Goal: Task Accomplishment & Management: Manage account settings

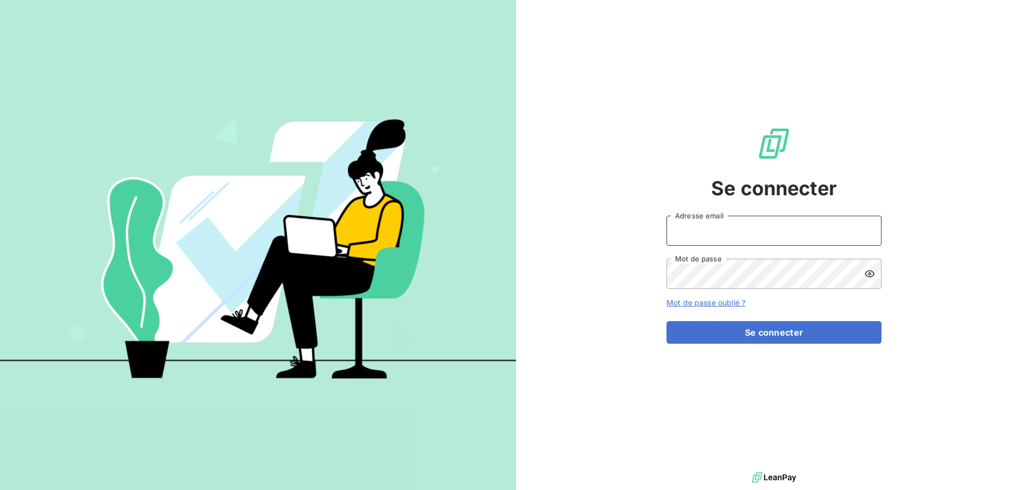
click at [733, 237] on input "Adresse email" at bounding box center [774, 231] width 215 height 30
type input "[EMAIL_ADDRESS][DOMAIN_NAME]"
click at [667, 321] on button "Se connecter" at bounding box center [774, 332] width 215 height 23
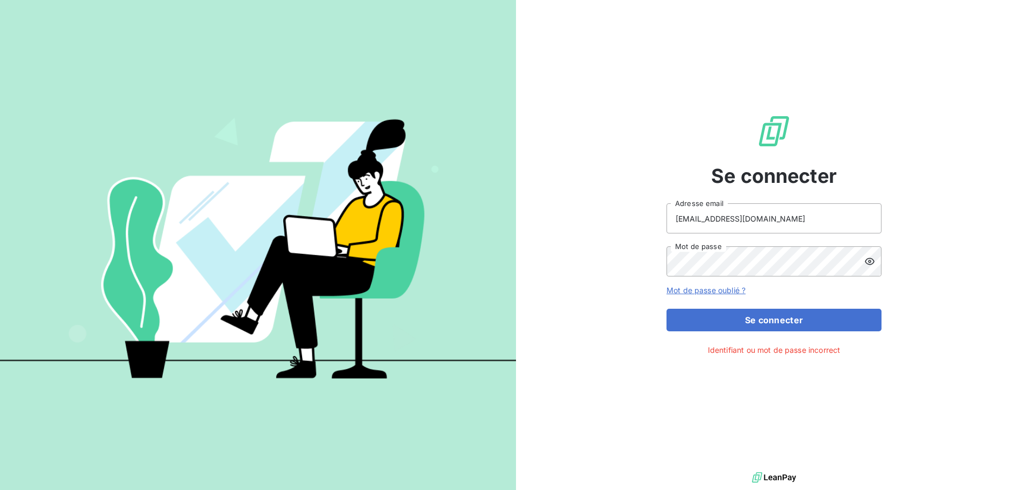
click at [869, 258] on icon at bounding box center [870, 261] width 10 height 7
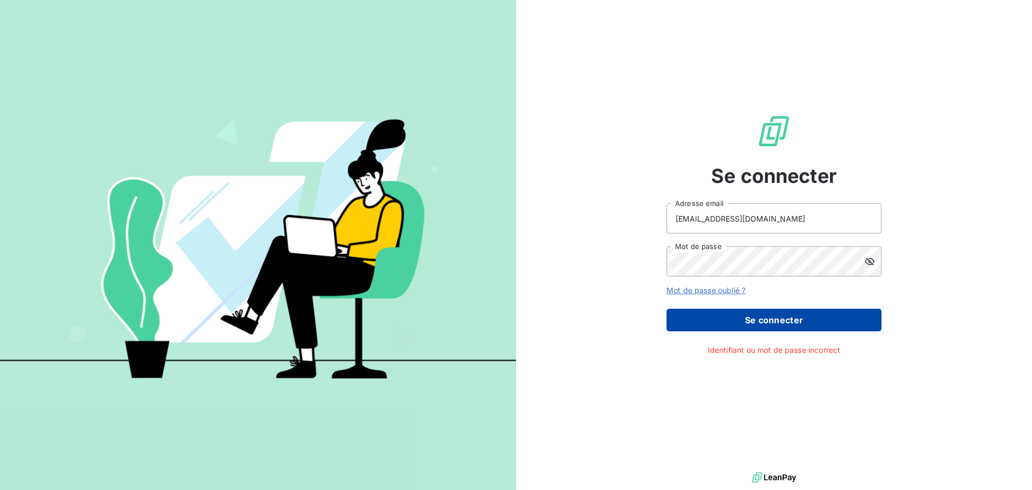
click at [755, 314] on button "Se connecter" at bounding box center [774, 320] width 215 height 23
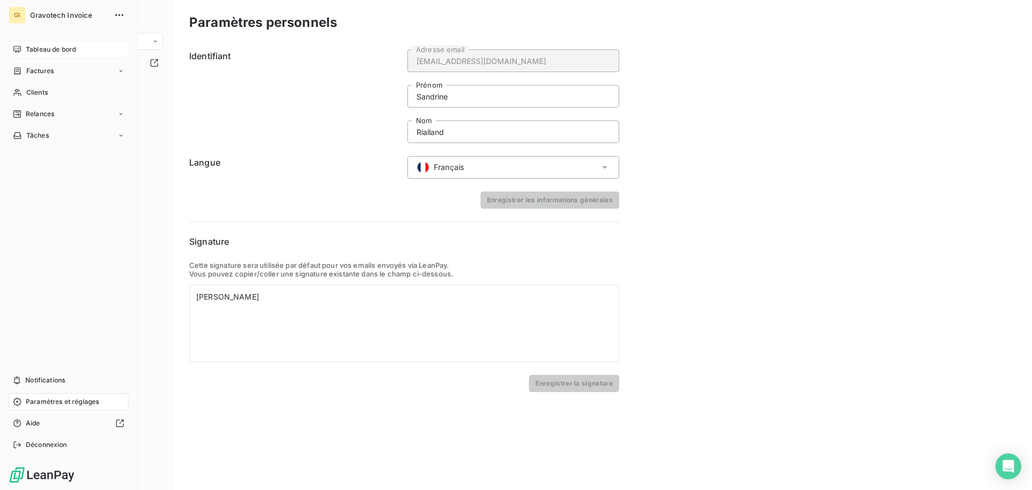
click at [33, 47] on span "Tableau de bord" at bounding box center [51, 50] width 50 height 10
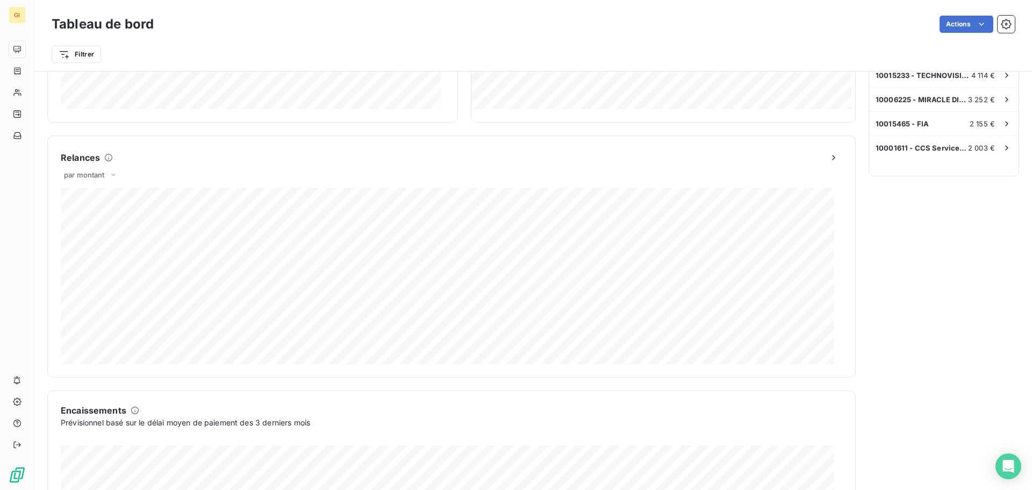
scroll to position [402, 0]
click at [114, 169] on icon at bounding box center [113, 171] width 9 height 11
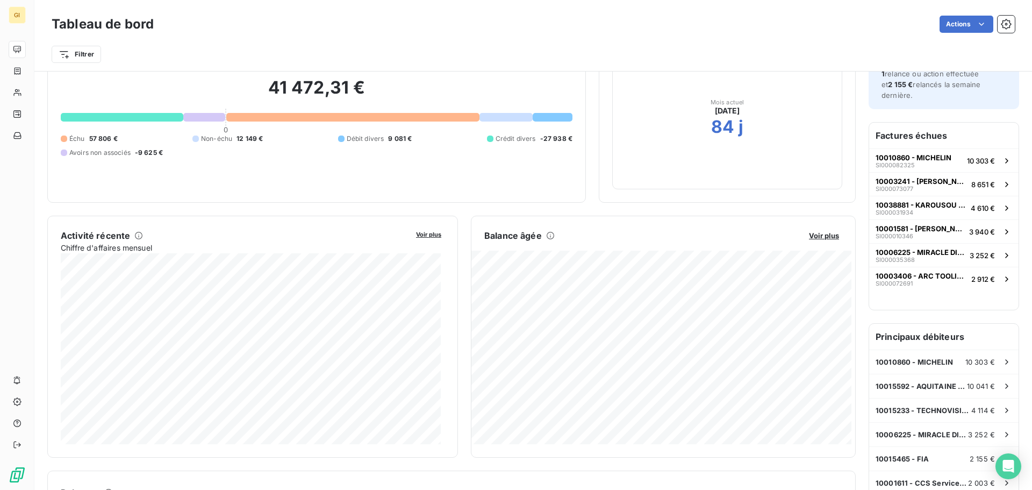
scroll to position [0, 0]
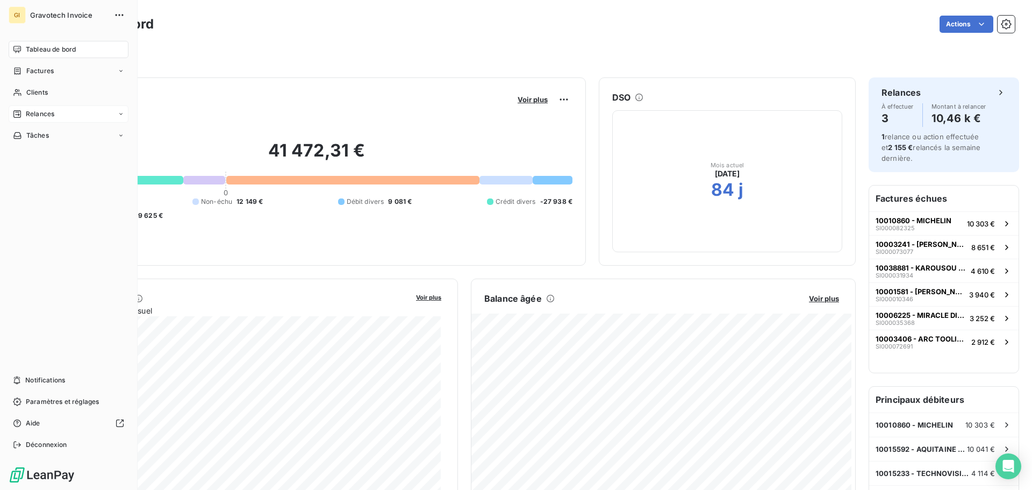
click at [117, 115] on div "Relances" at bounding box center [69, 113] width 120 height 17
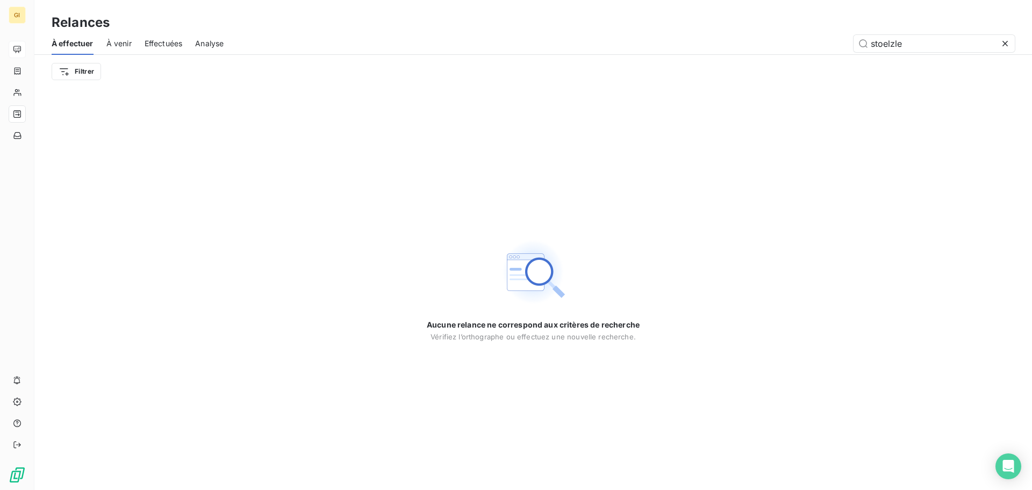
click at [1008, 41] on icon at bounding box center [1005, 43] width 11 height 11
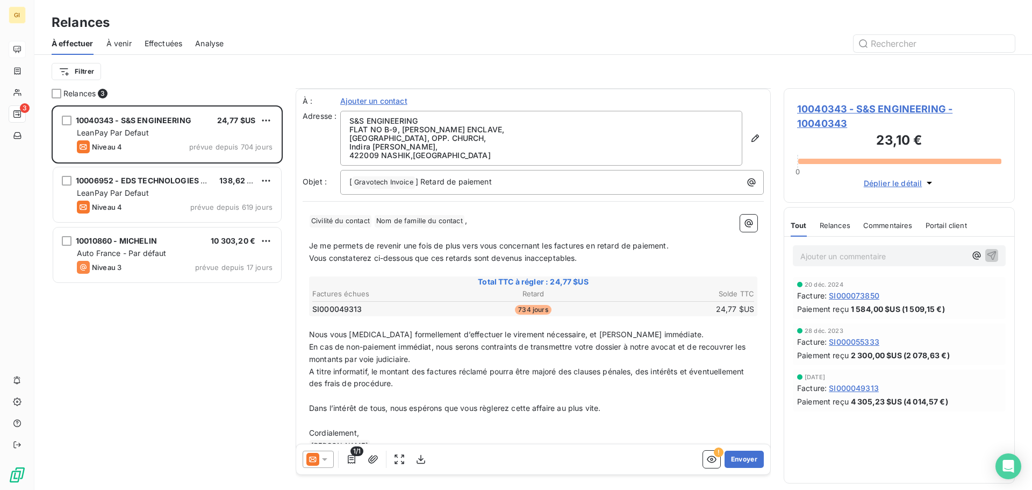
scroll to position [26, 0]
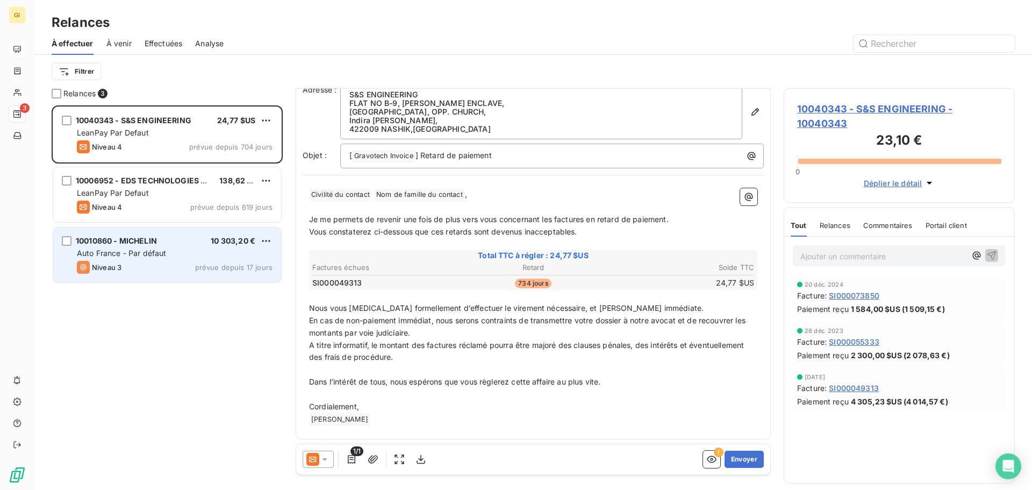
click at [154, 244] on span "10010860 - MICHELIN" at bounding box center [116, 240] width 81 height 9
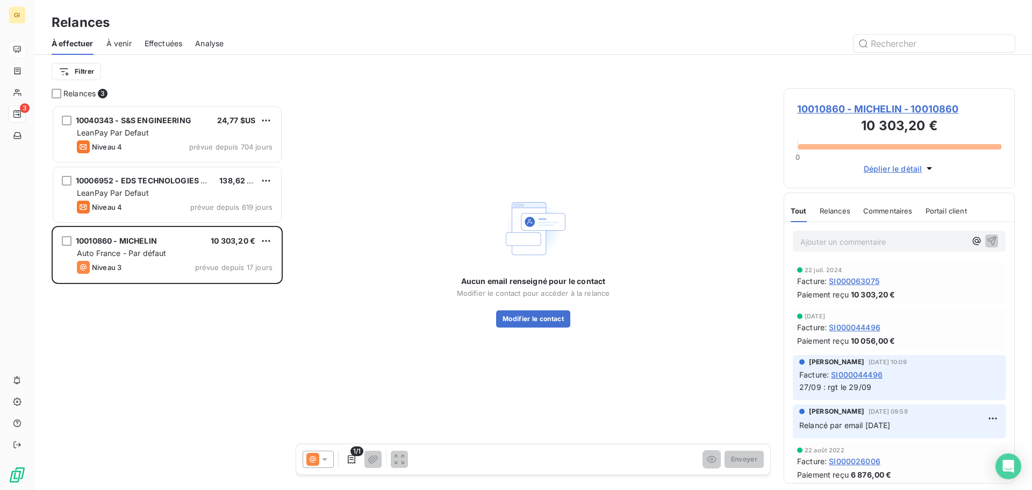
click at [903, 168] on span "Déplier le détail" at bounding box center [893, 168] width 59 height 11
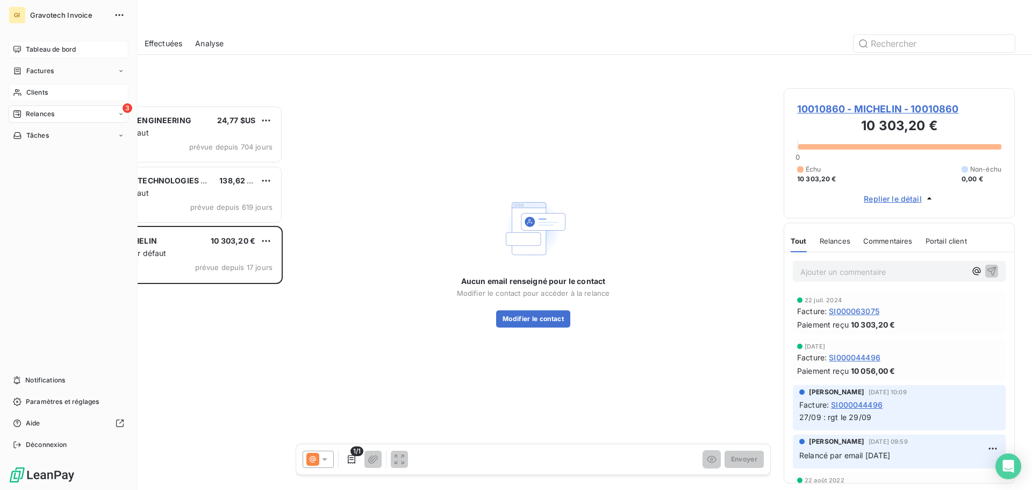
click at [33, 93] on span "Clients" at bounding box center [37, 93] width 22 height 10
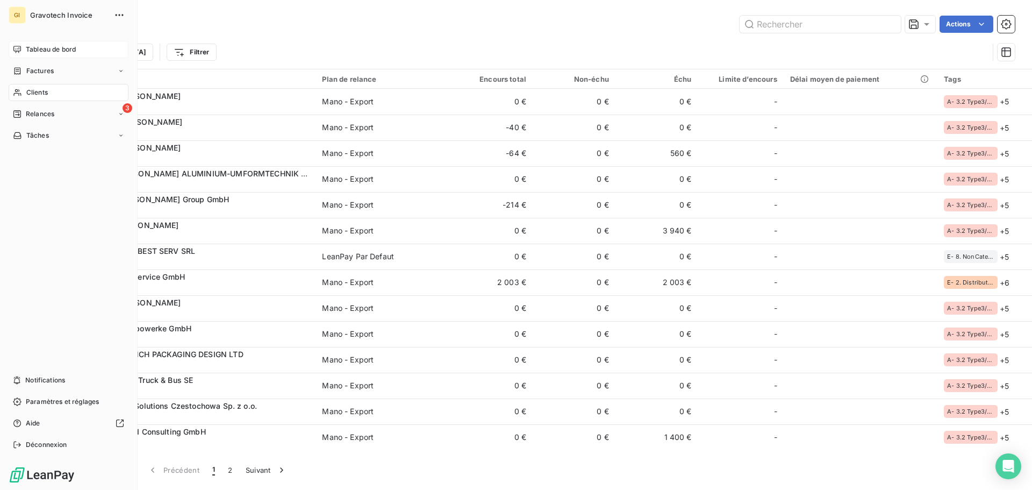
click at [45, 46] on span "Tableau de bord" at bounding box center [51, 50] width 50 height 10
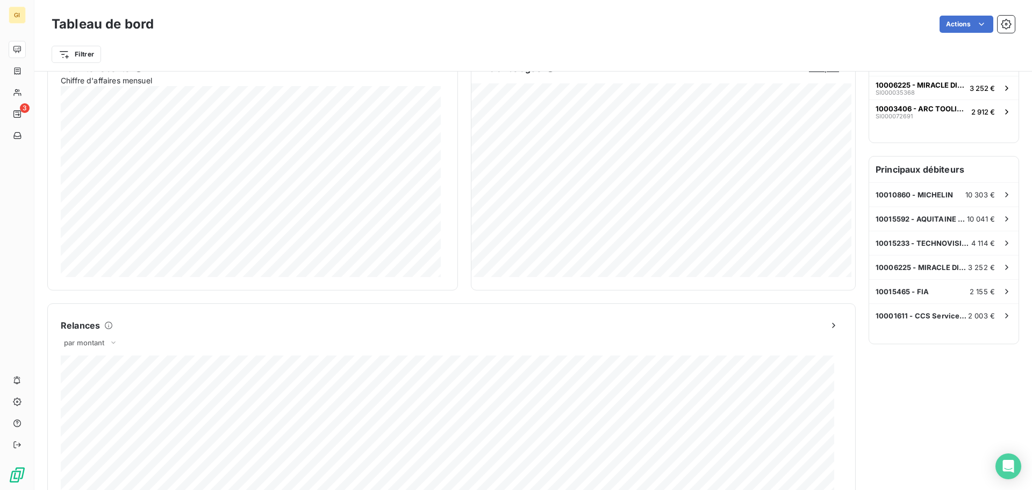
scroll to position [235, 0]
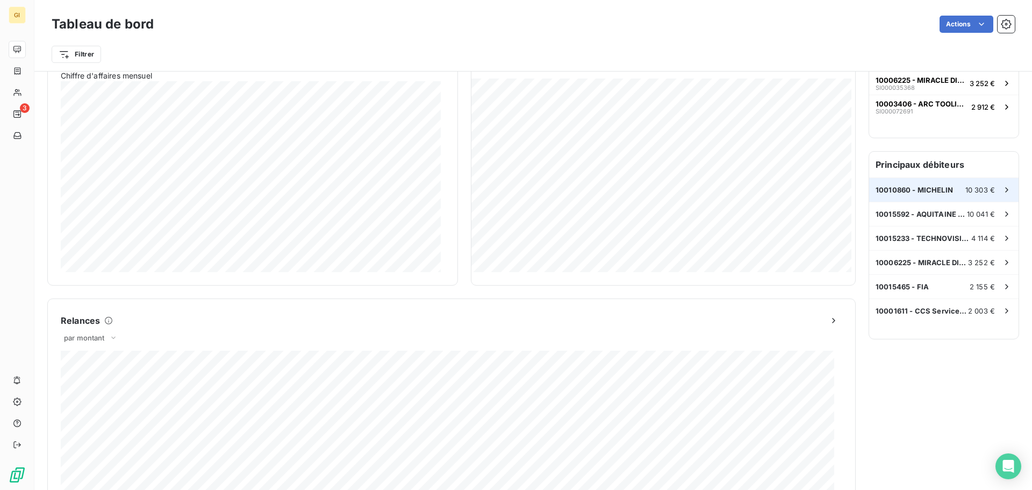
click at [966, 187] on span "10 303 €" at bounding box center [980, 189] width 30 height 9
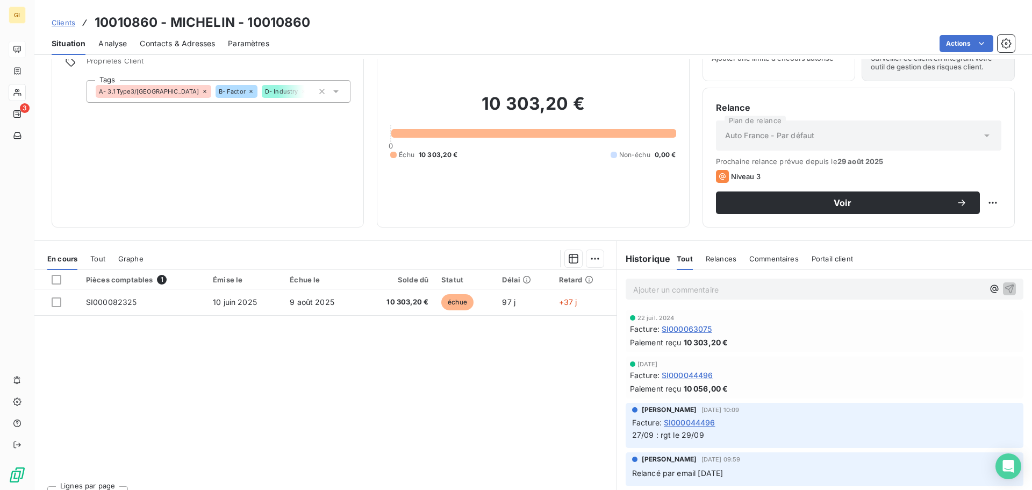
scroll to position [73, 0]
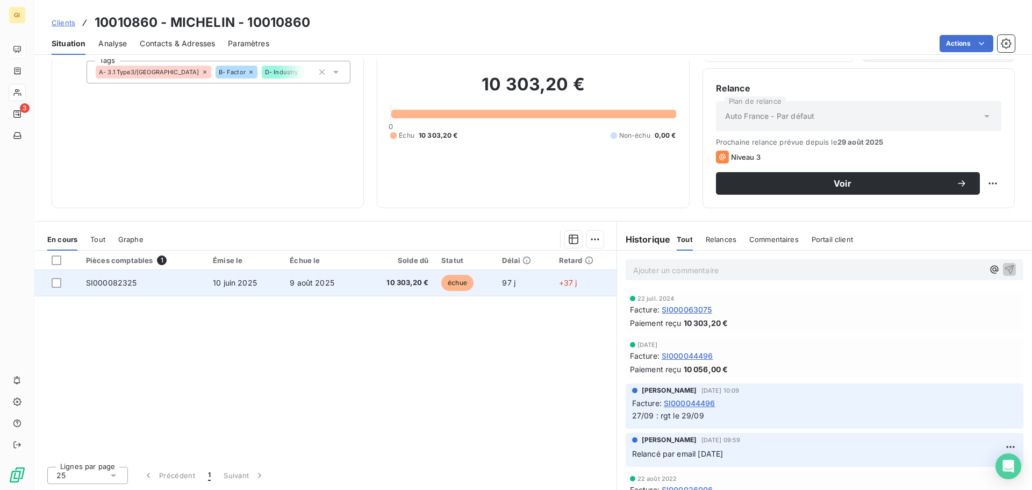
click at [131, 282] on span "SI000082325" at bounding box center [111, 282] width 51 height 9
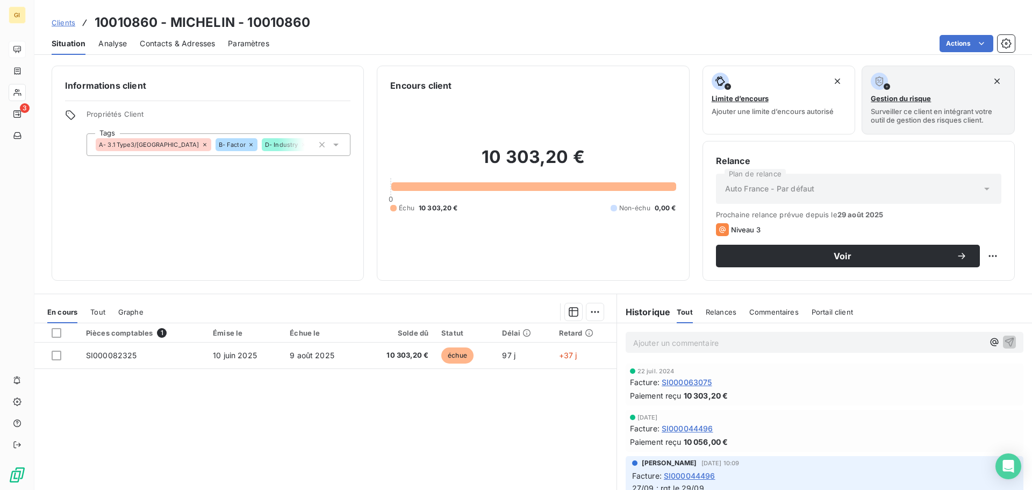
scroll to position [73, 0]
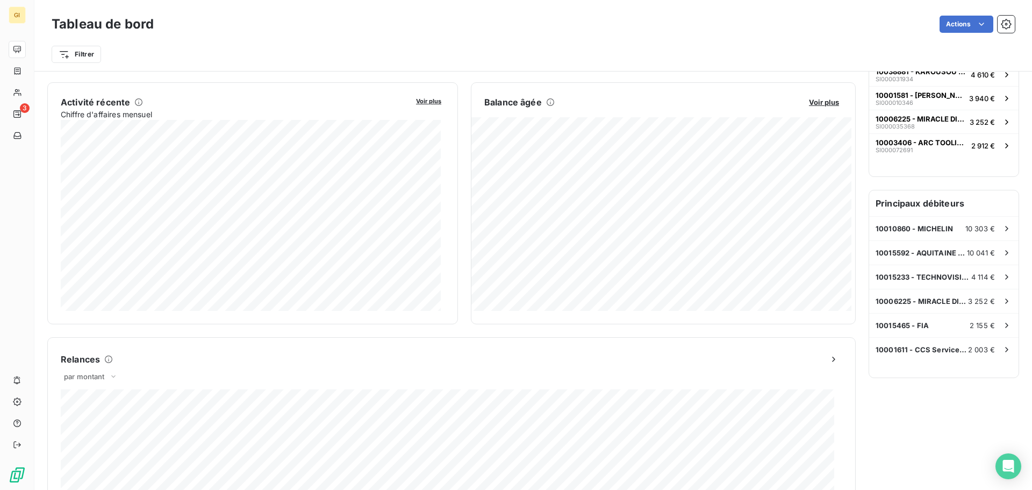
scroll to position [198, 0]
click at [924, 270] on div "10015233 - TECHNOVISION ENGINEERING & SERVICES (I) PVT. LTD. 4 114 €" at bounding box center [943, 275] width 149 height 24
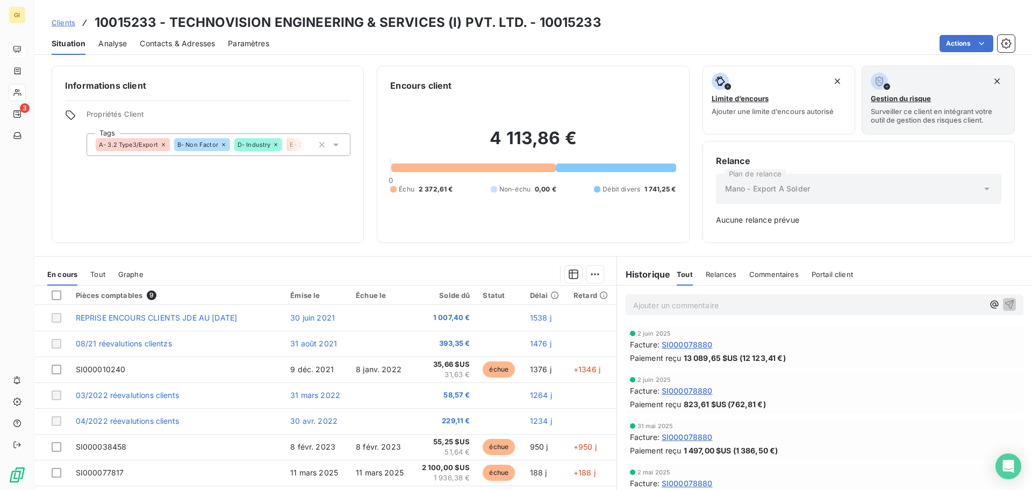
scroll to position [35, 0]
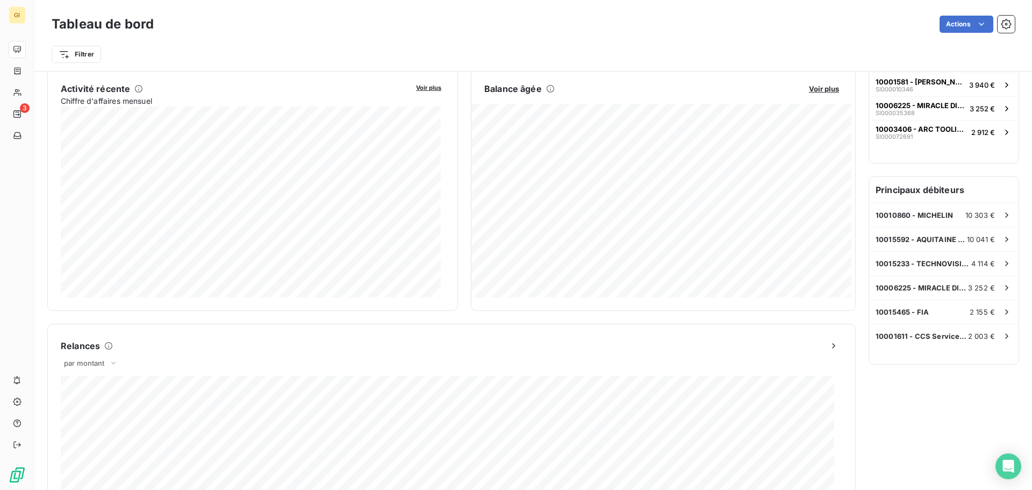
scroll to position [216, 0]
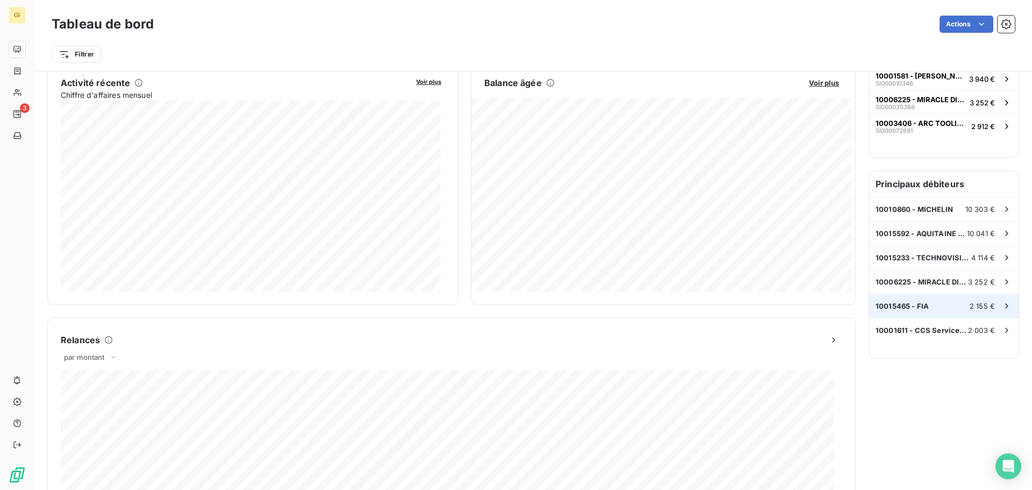
click at [884, 309] on span "10015465 - FIA" at bounding box center [902, 306] width 53 height 9
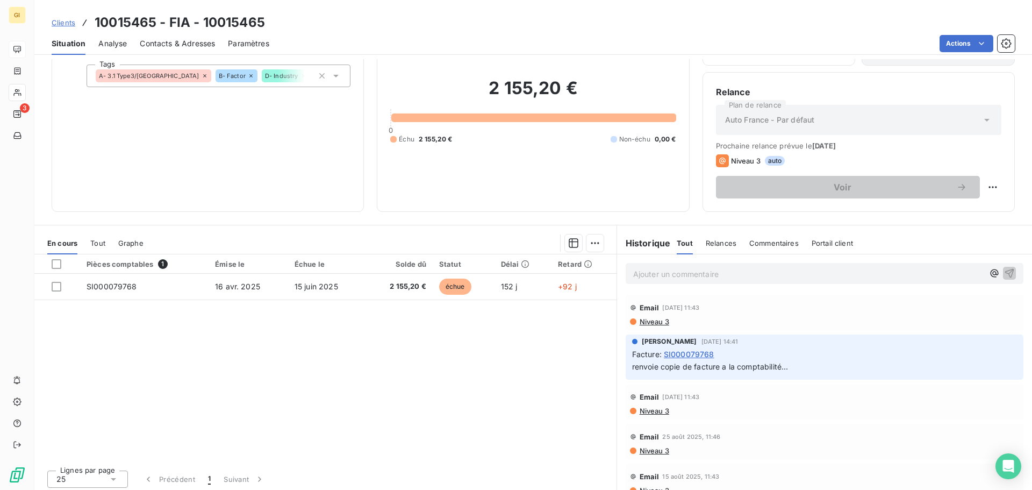
scroll to position [73, 0]
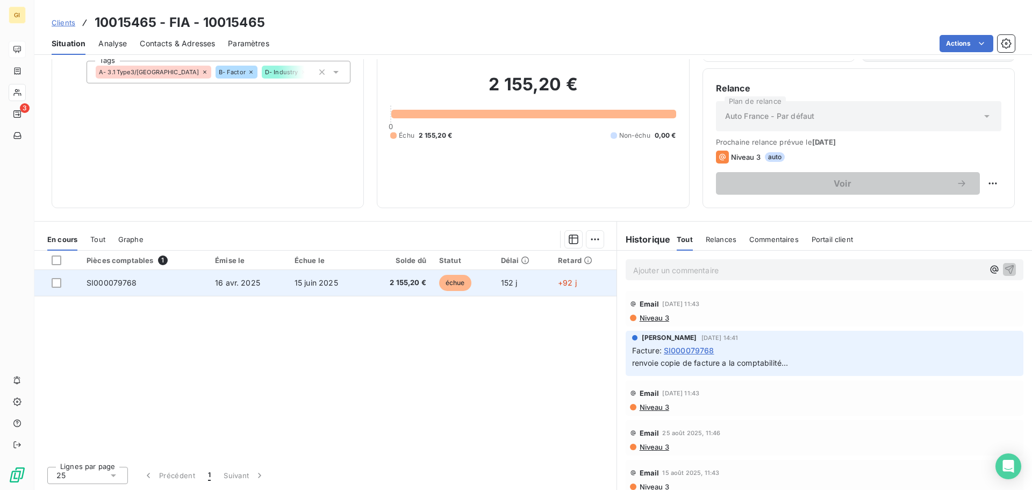
click at [133, 285] on span "SI000079768" at bounding box center [112, 282] width 51 height 9
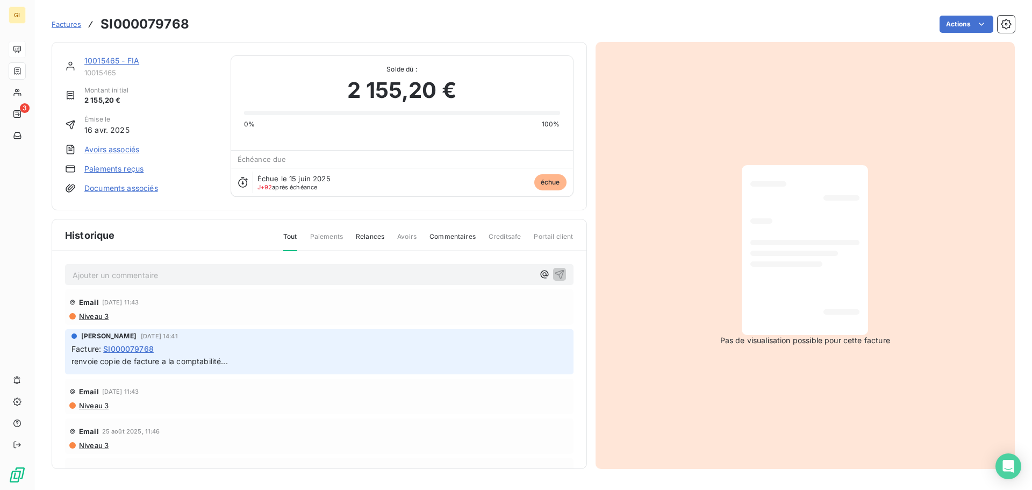
click at [827, 270] on div at bounding box center [804, 250] width 109 height 153
click at [96, 314] on span "Niveau 3" at bounding box center [93, 316] width 31 height 9
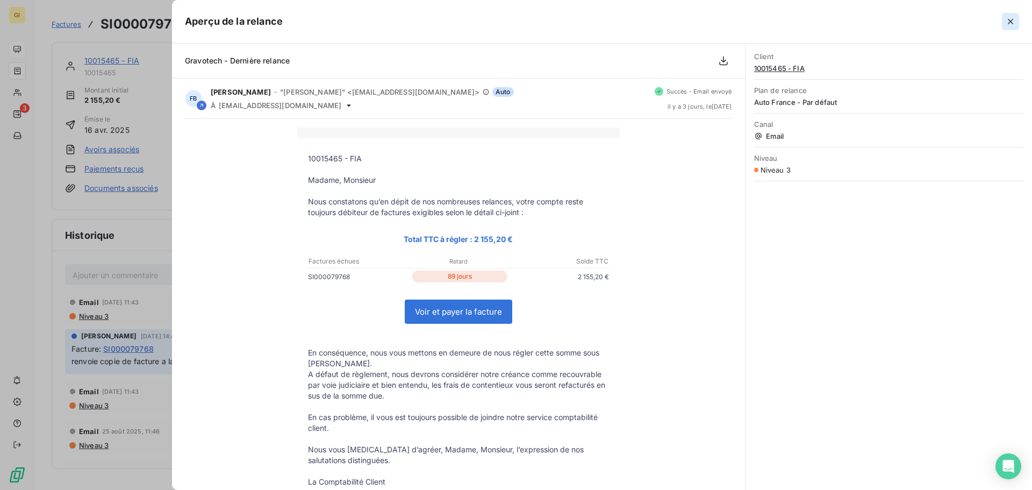
click at [1012, 21] on icon "button" at bounding box center [1010, 21] width 11 height 11
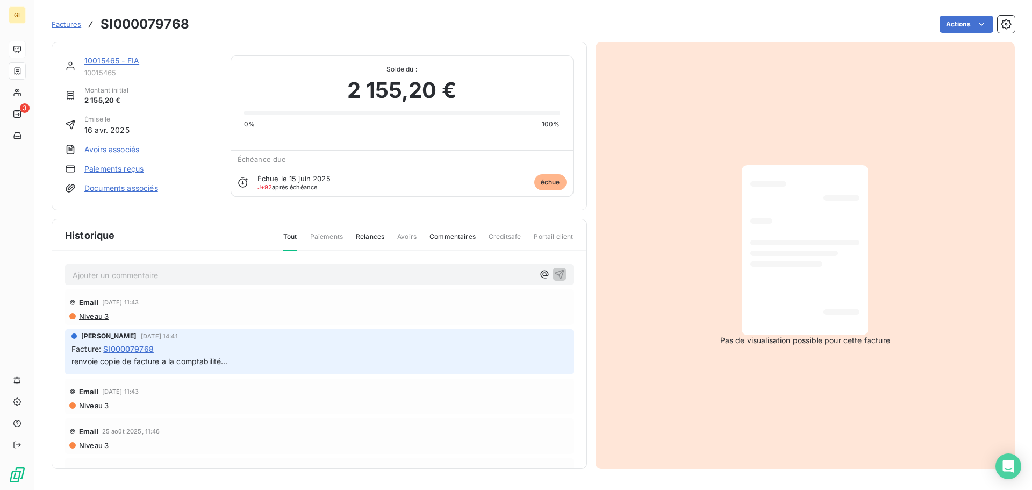
click at [130, 347] on span "SI000079768" at bounding box center [128, 348] width 51 height 11
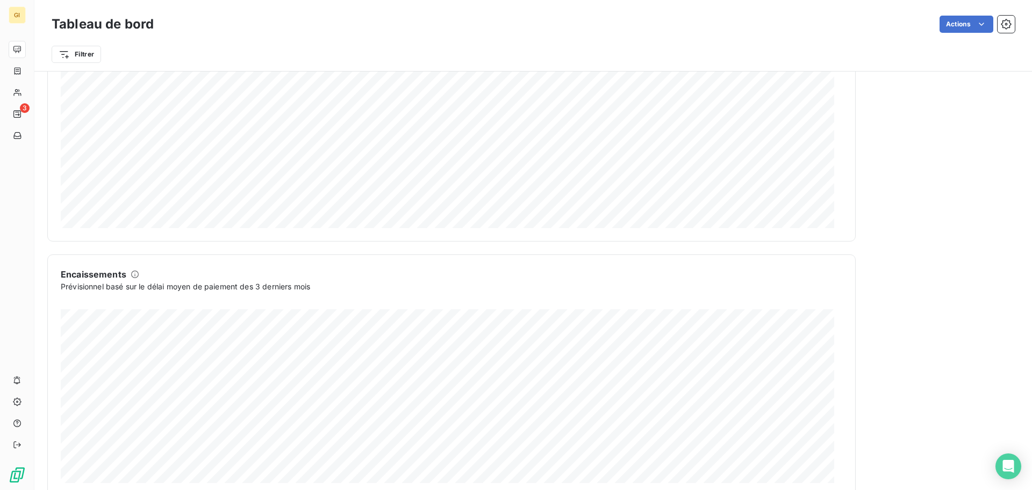
scroll to position [558, 0]
